Goal: Task Accomplishment & Management: Complete application form

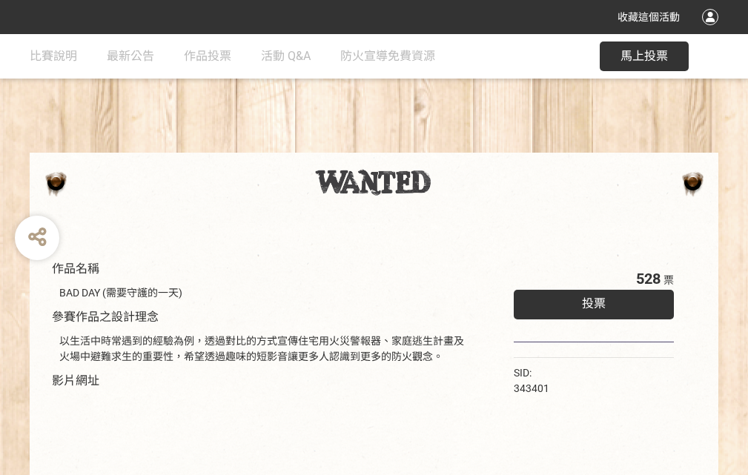
click at [713, 31] on div "收藏這個活動" at bounding box center [374, 17] width 748 height 34
click at [463, 146] on div "作品名稱 BAD DAY (需要守護的一天) 參賽作品之設計理念 以生活中時常遇到的經驗為例，透過對比的方式宣傳住宅用火災警報器、家庭逃生計畫及火場中避難求生…" at bounding box center [374, 346] width 748 height 624
click at [590, 300] on span "投票" at bounding box center [594, 304] width 24 height 14
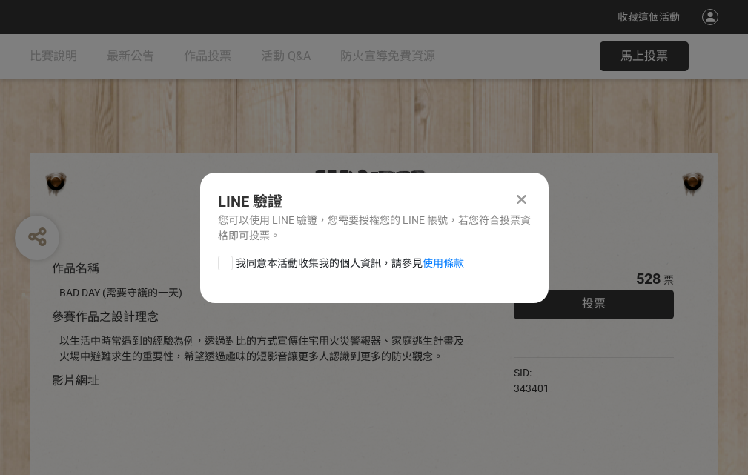
click at [224, 260] on div at bounding box center [225, 263] width 15 height 15
checkbox input "true"
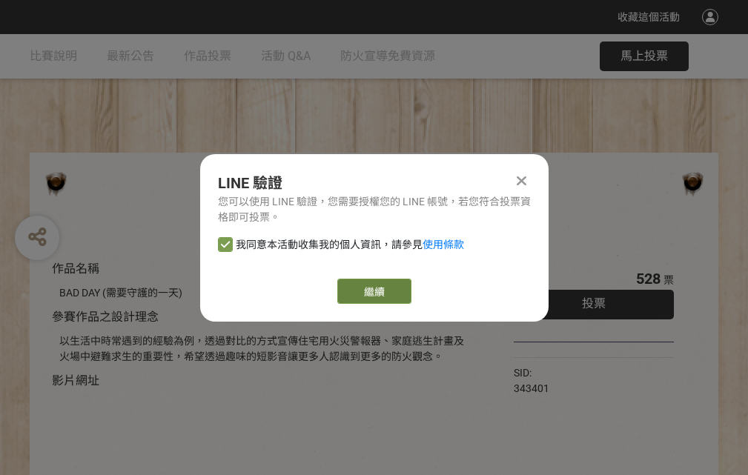
click at [373, 291] on link "繼續" at bounding box center [374, 291] width 74 height 25
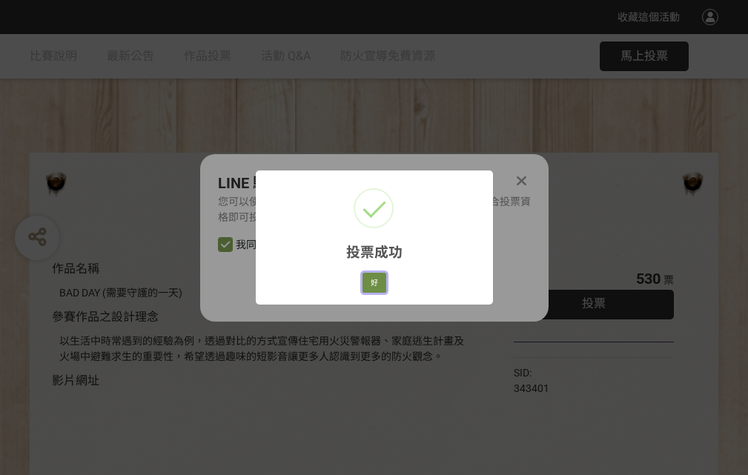
click at [370, 280] on button "好" at bounding box center [375, 283] width 24 height 21
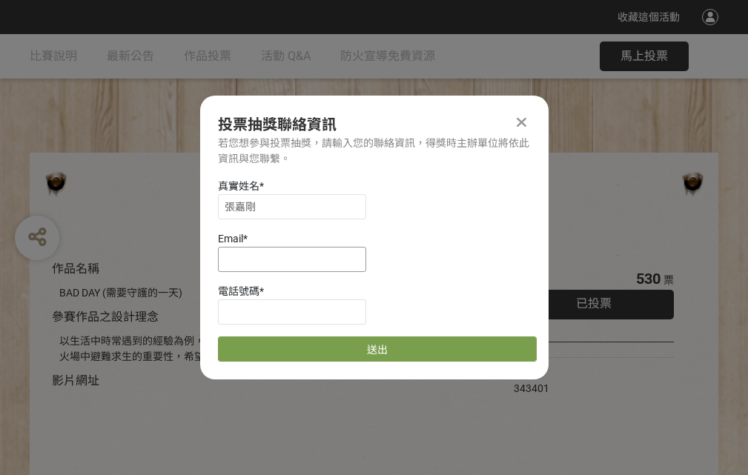
click at [297, 259] on input at bounding box center [292, 259] width 148 height 25
type input "[EMAIL_ADDRESS][DOMAIN_NAME]"
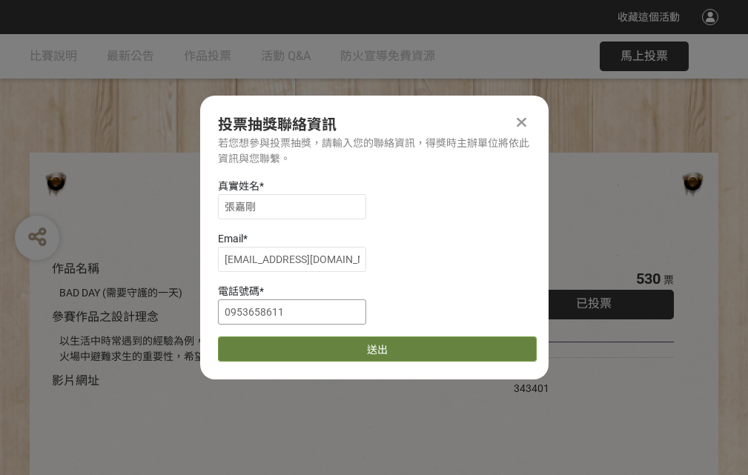
type input "0953658611"
click at [260, 344] on button "送出" at bounding box center [377, 349] width 319 height 25
